Goal: Task Accomplishment & Management: Use online tool/utility

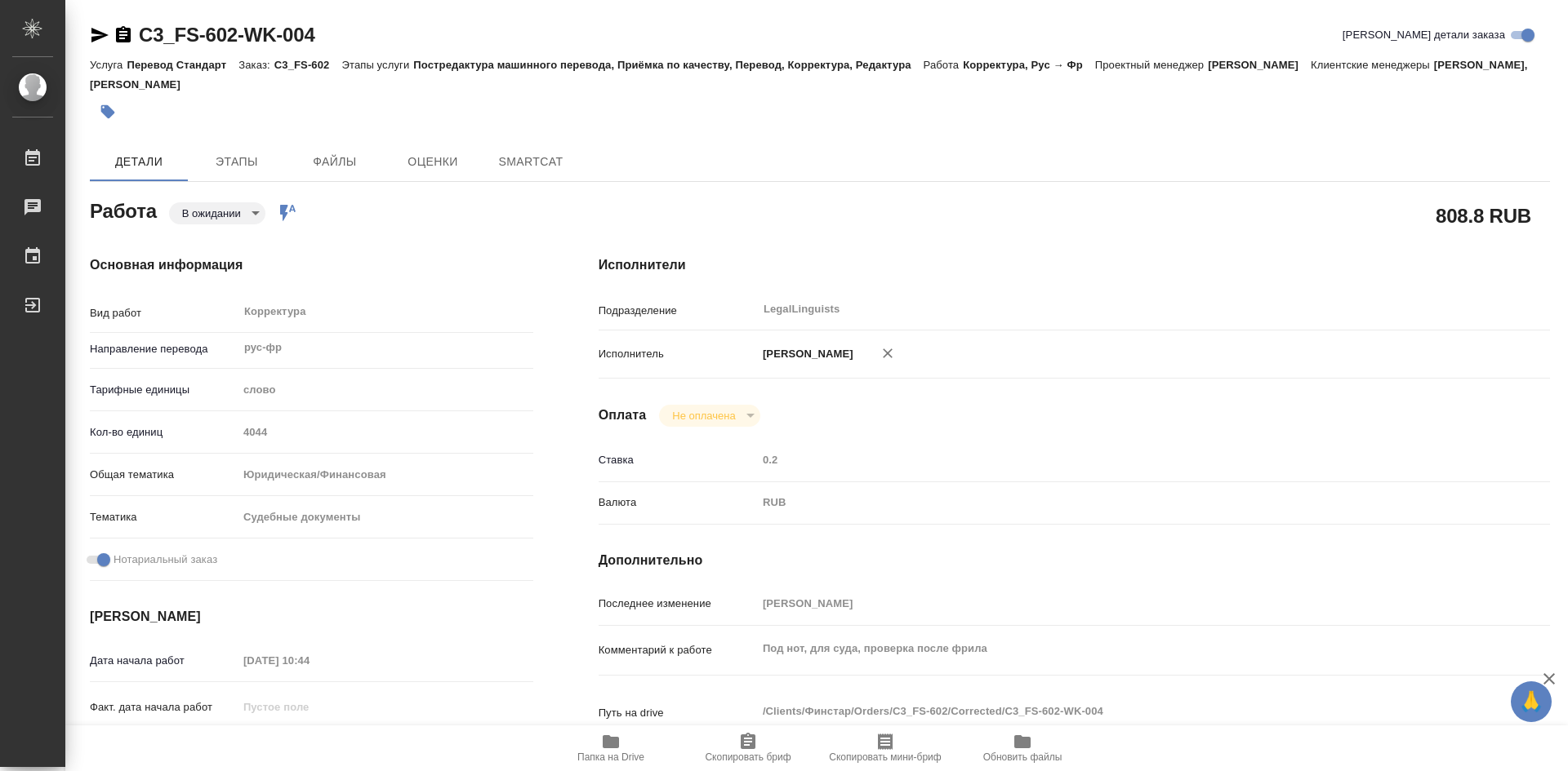
type textarea "x"
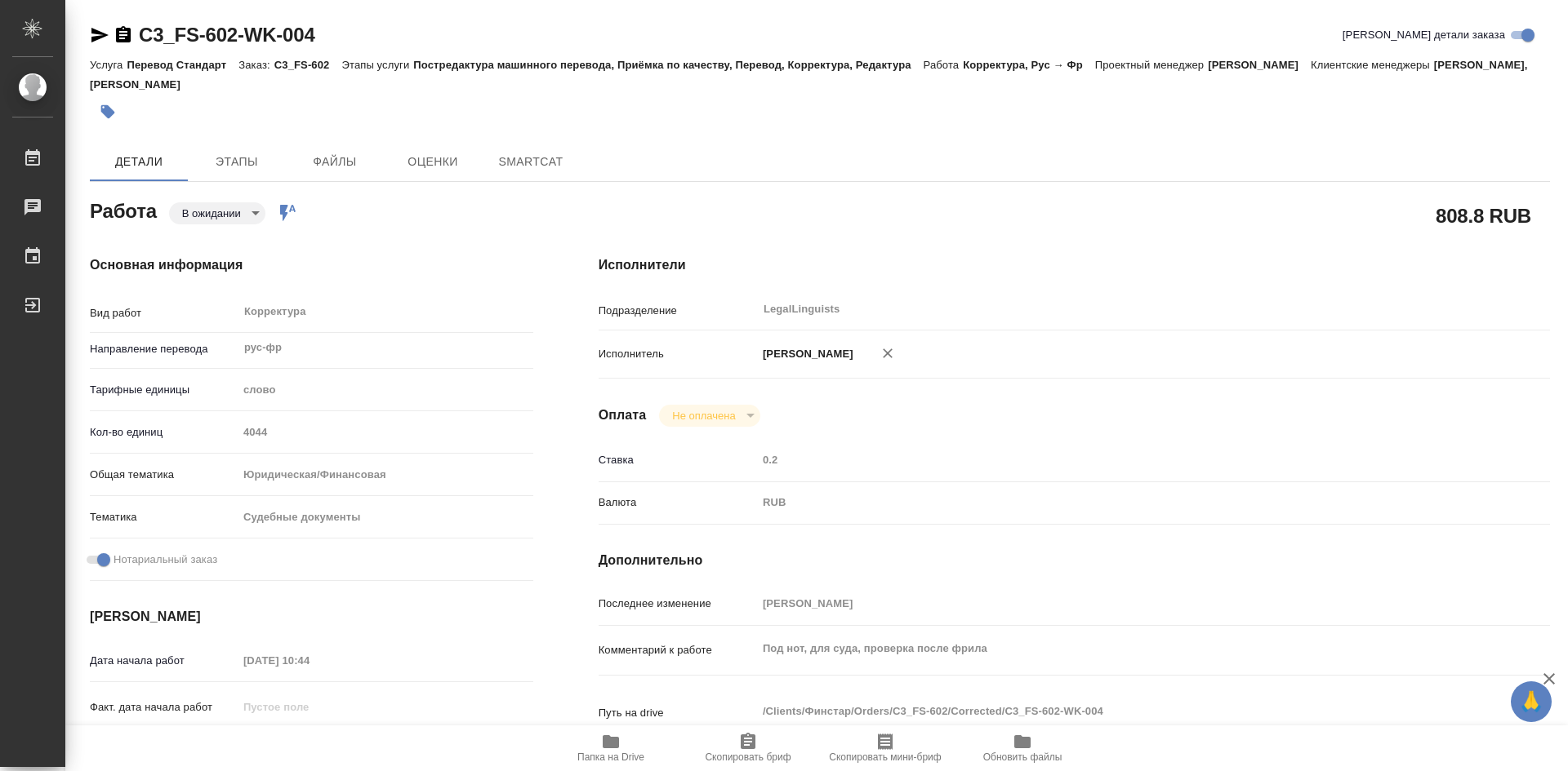
type textarea "x"
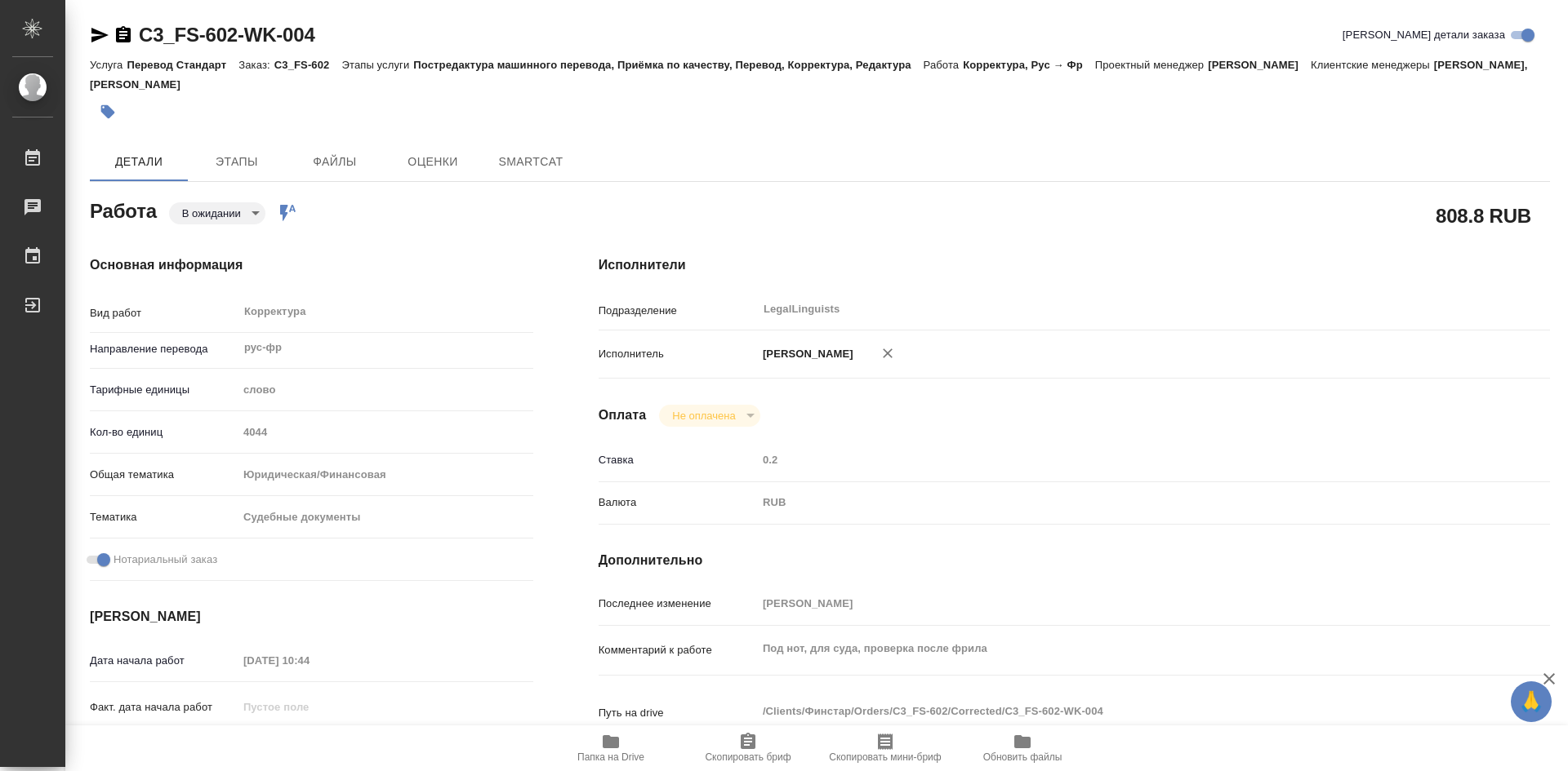
type textarea "x"
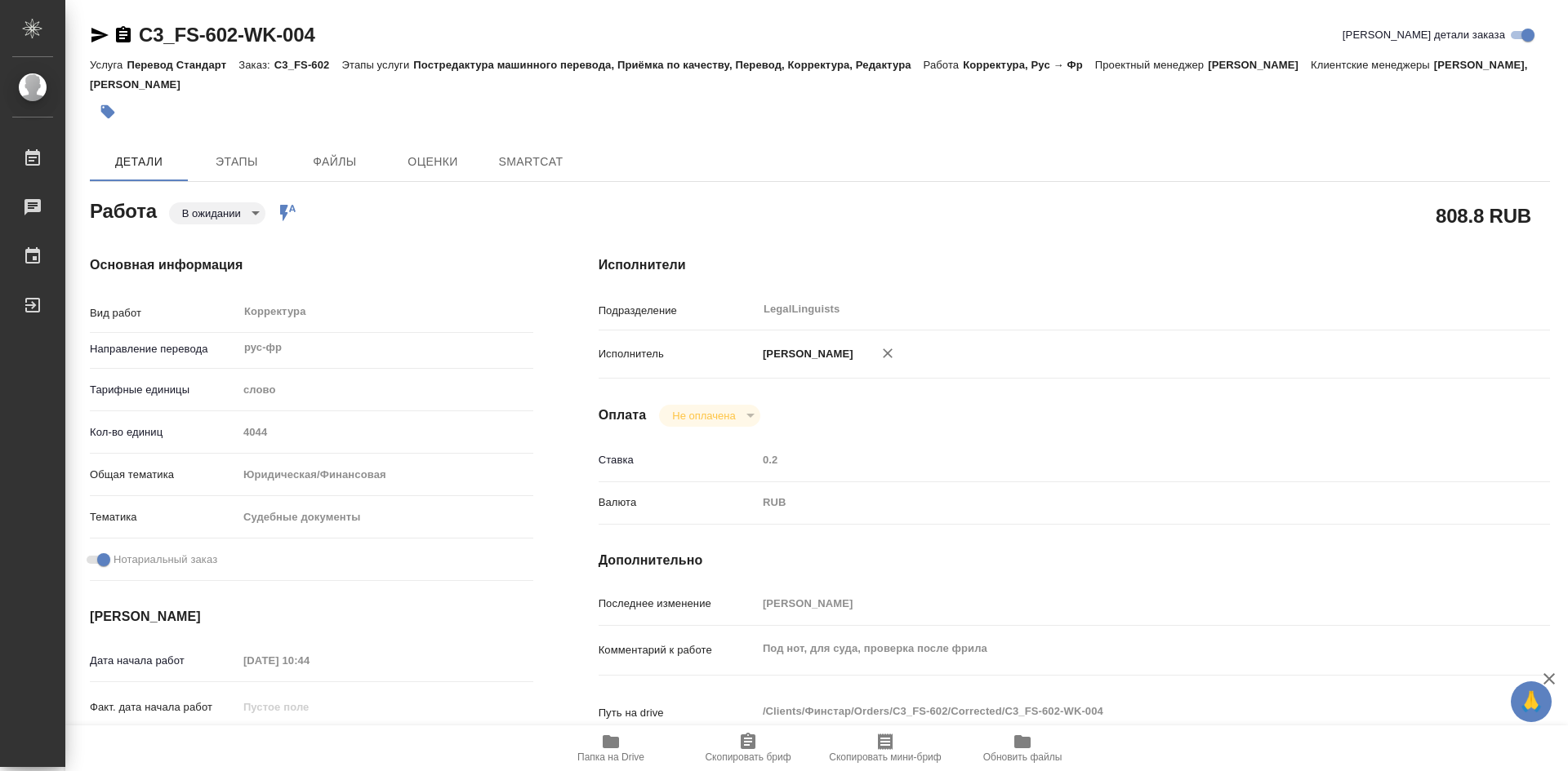
type textarea "x"
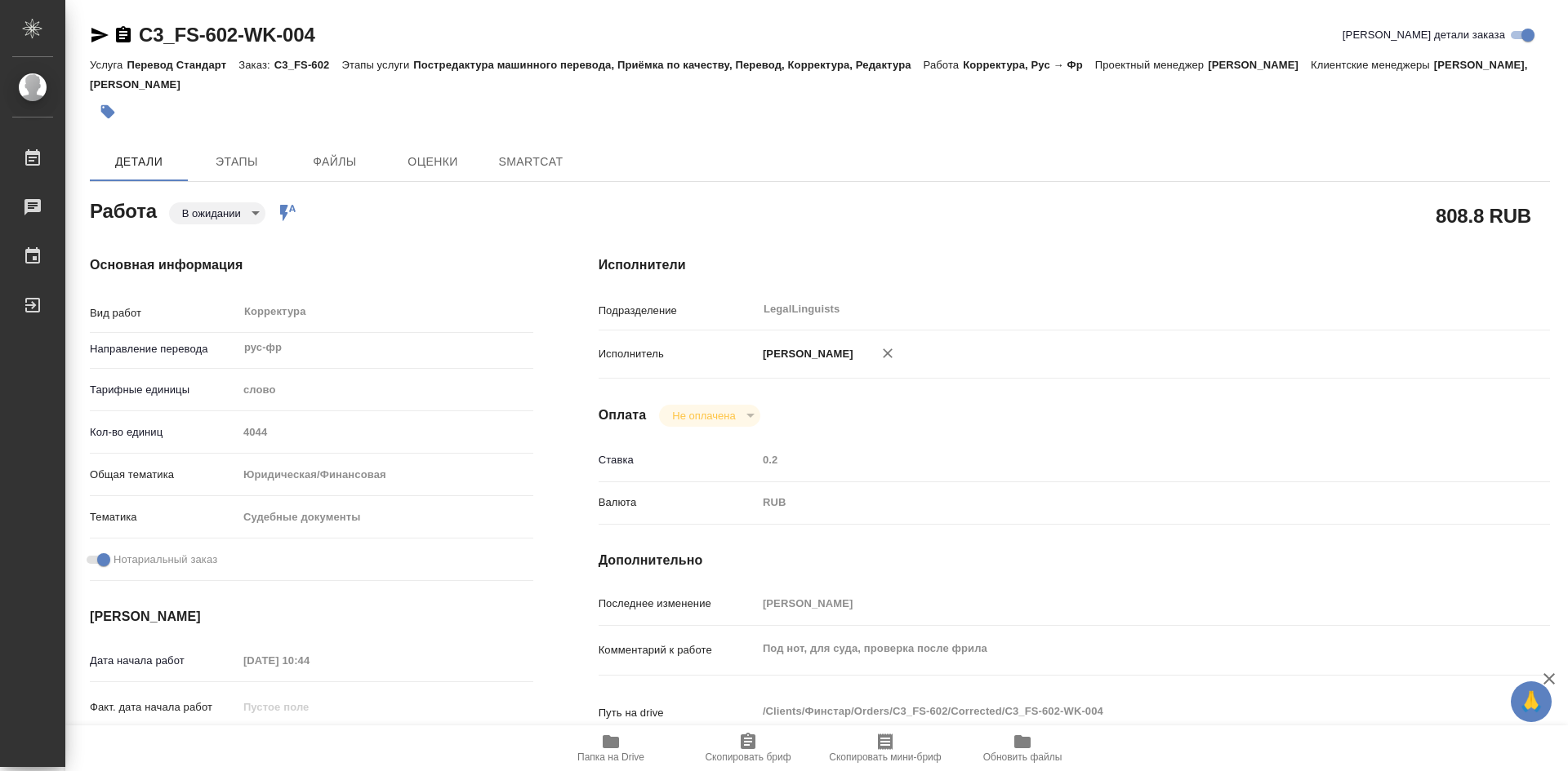
type textarea "x"
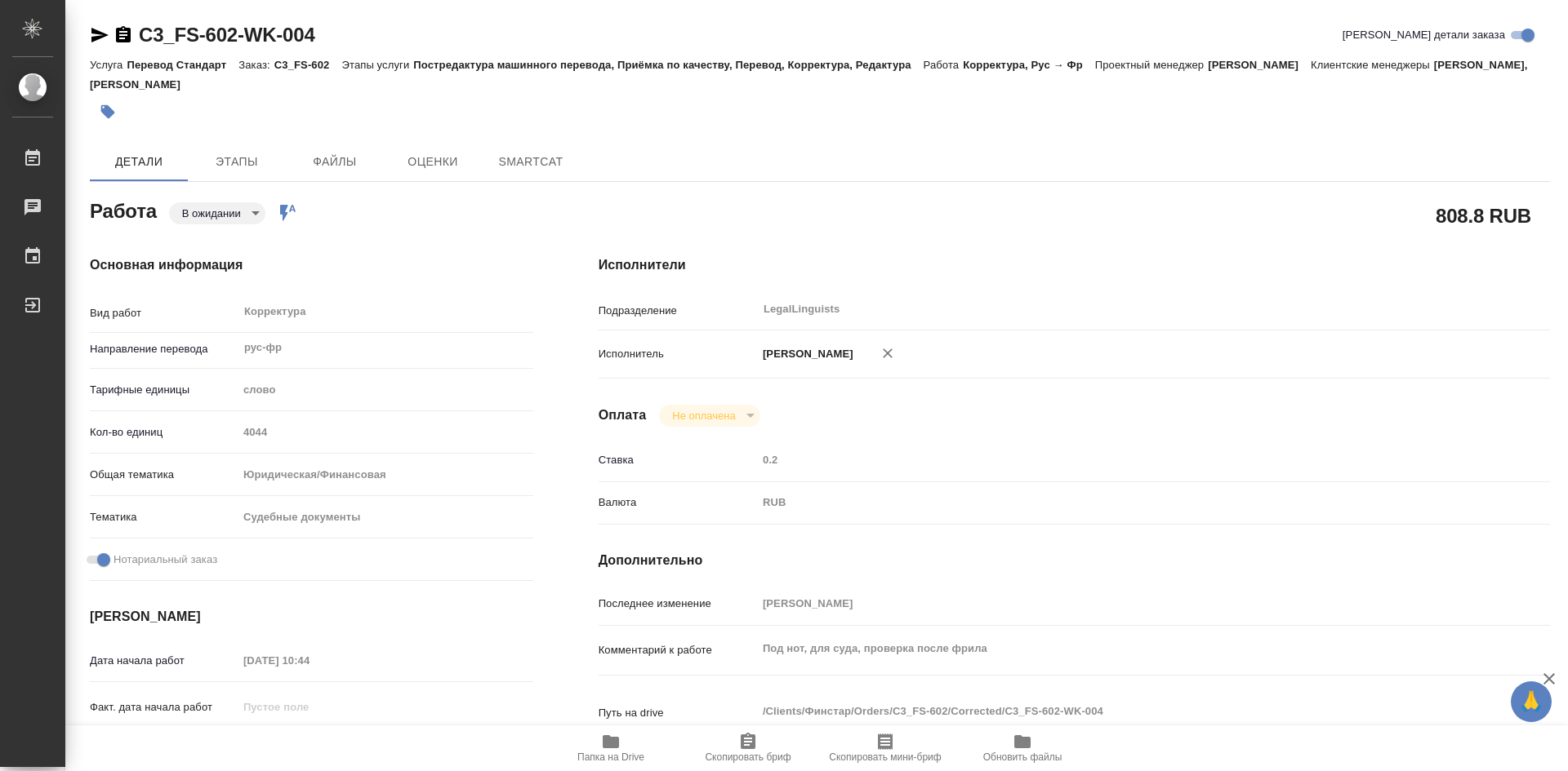
type textarea "x"
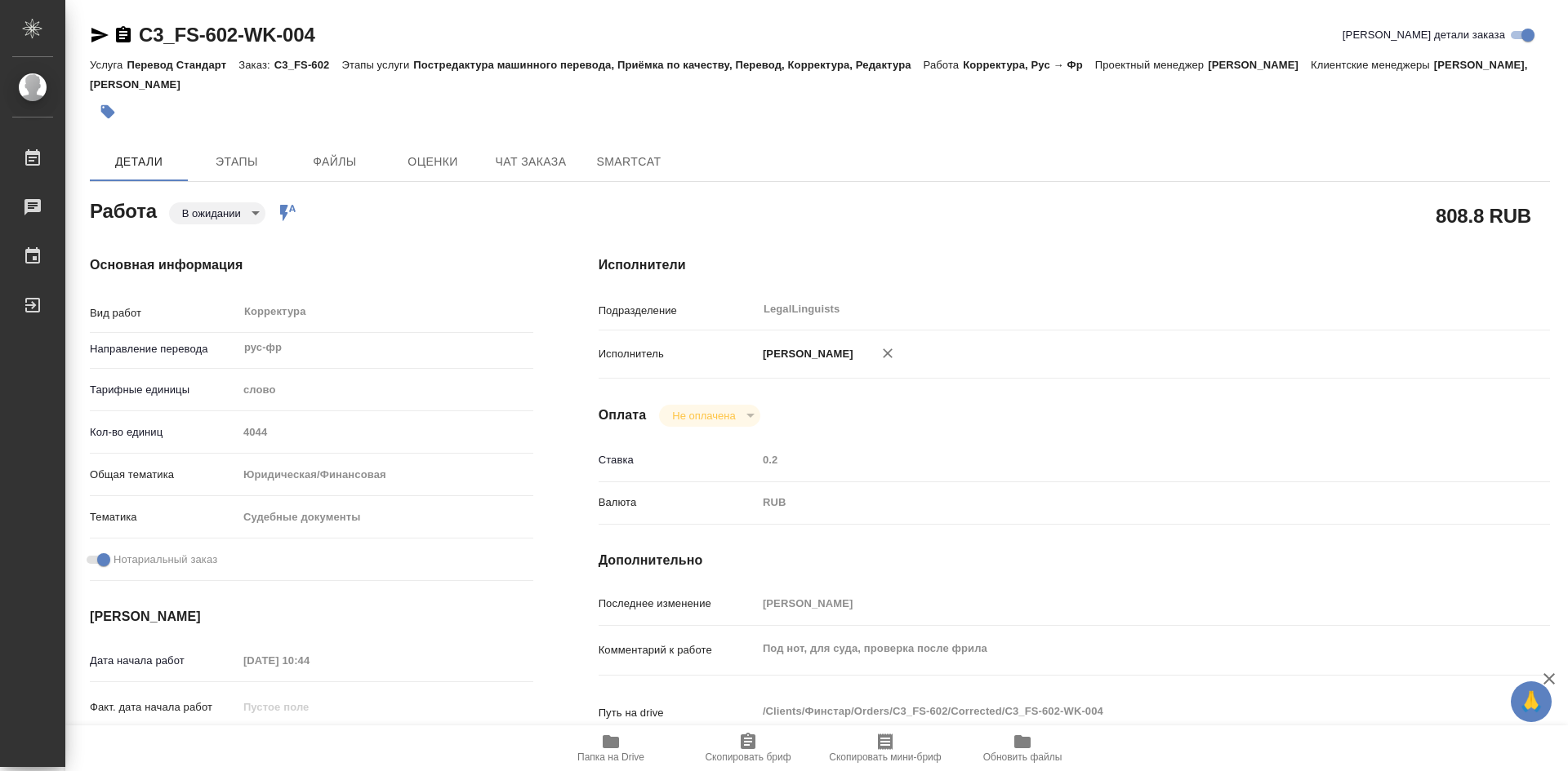
click at [610, 746] on icon "button" at bounding box center [610, 741] width 16 height 13
type textarea "x"
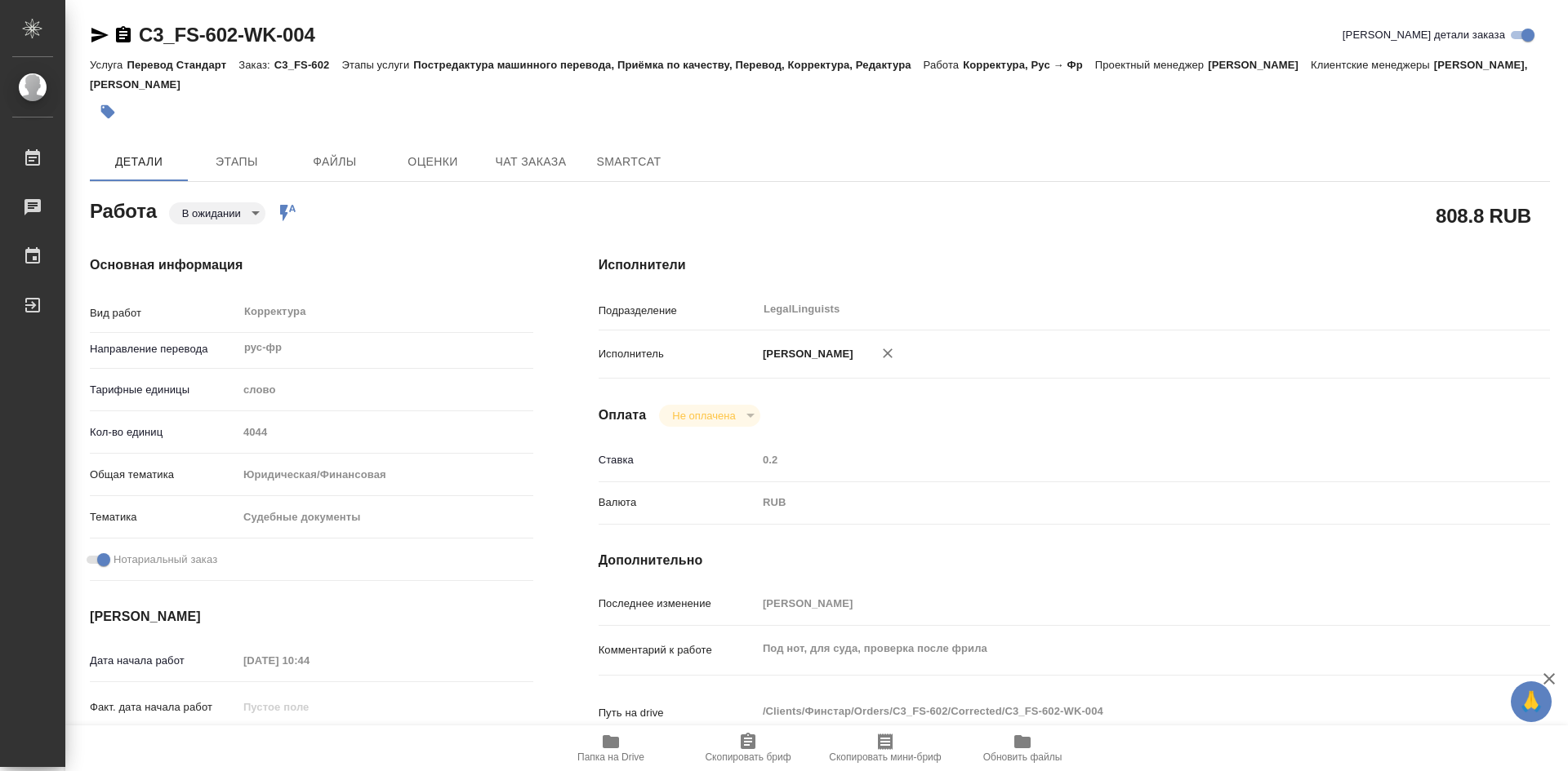
type textarea "x"
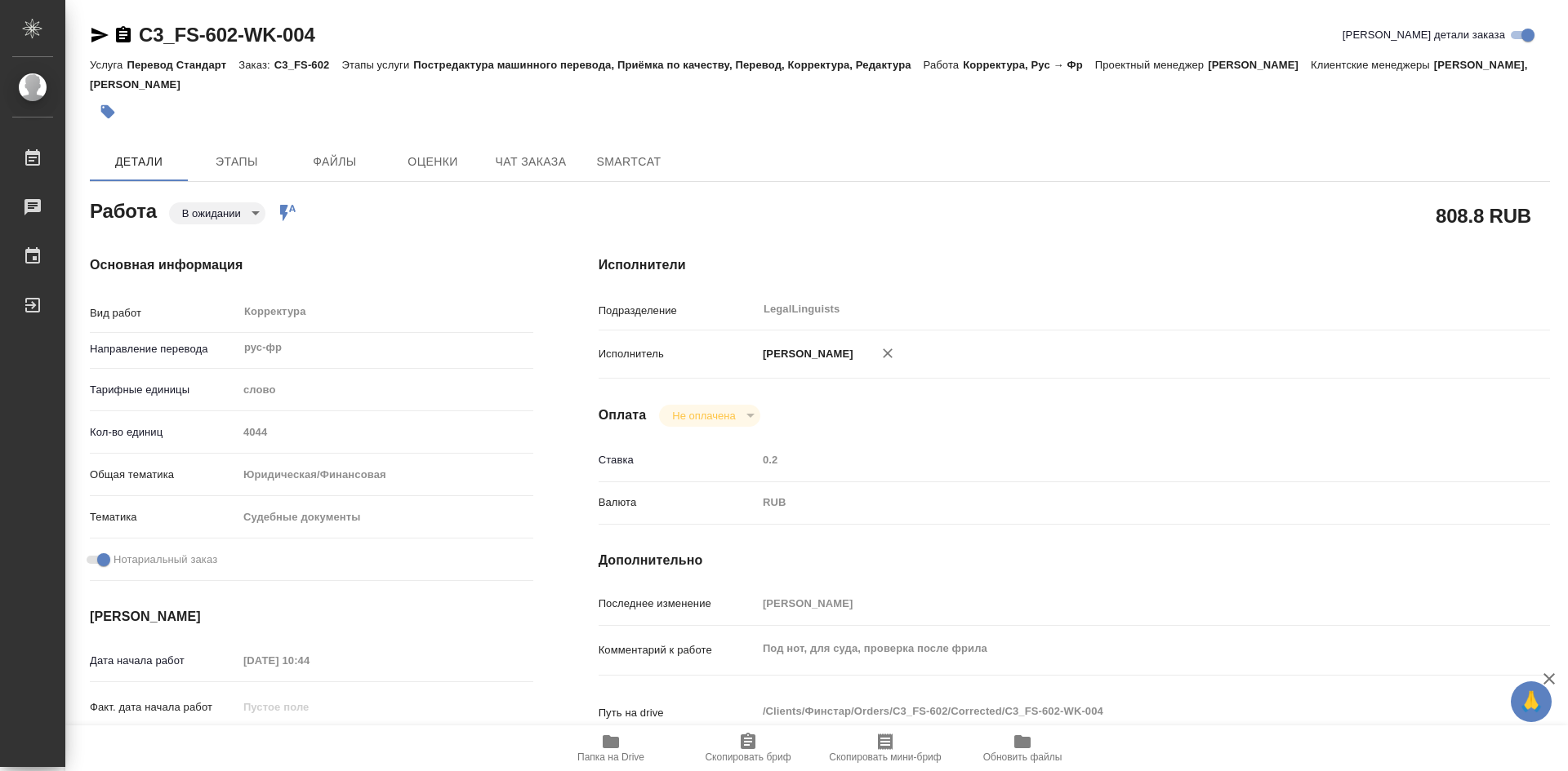
type textarea "x"
